Goal: Find specific page/section: Find specific page/section

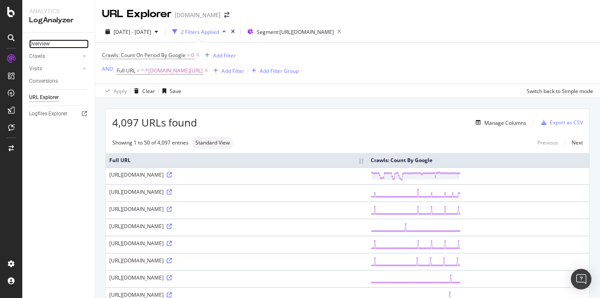
click at [51, 44] on link "Overview" at bounding box center [59, 43] width 60 height 9
